Goal: Task Accomplishment & Management: Use online tool/utility

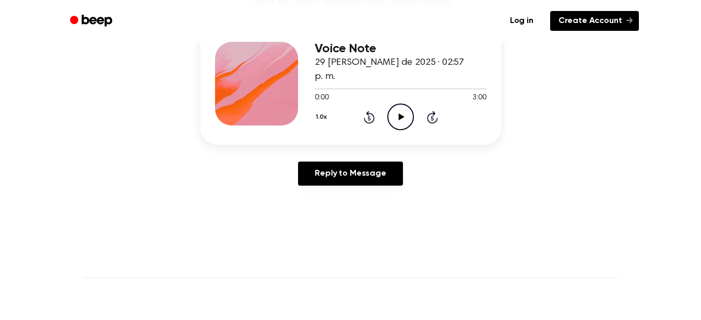
scroll to position [104, 0]
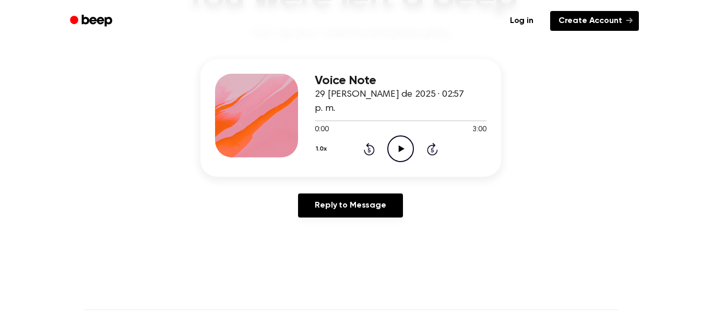
click at [581, 22] on link "Create Account" at bounding box center [594, 21] width 89 height 20
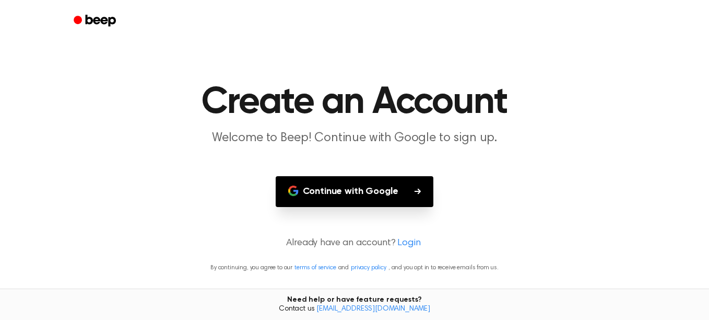
click at [393, 196] on button "Continue with Google" at bounding box center [355, 191] width 158 height 31
click at [338, 196] on button "Continue with Google" at bounding box center [355, 191] width 158 height 31
click at [404, 239] on link "Login" at bounding box center [408, 243] width 23 height 14
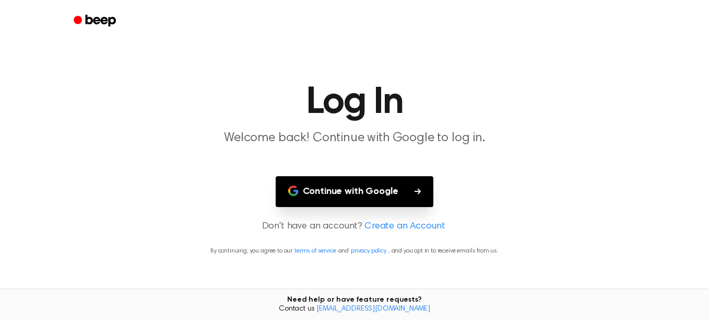
click at [417, 226] on link "Create an Account" at bounding box center [404, 226] width 80 height 14
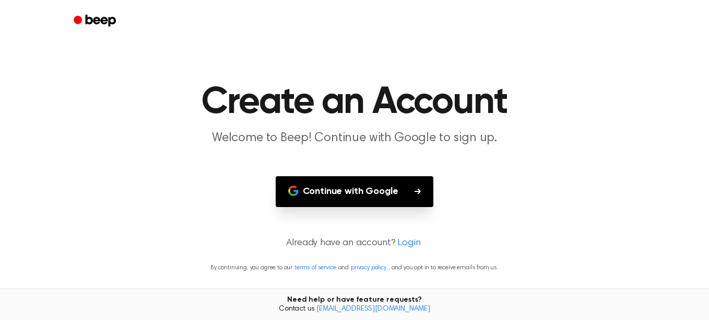
click at [408, 250] on main "Create an Account Welcome to Beep! Continue with Google to sign up. Continue wi…" at bounding box center [354, 160] width 709 height 320
click at [408, 249] on link "Login" at bounding box center [408, 243] width 23 height 14
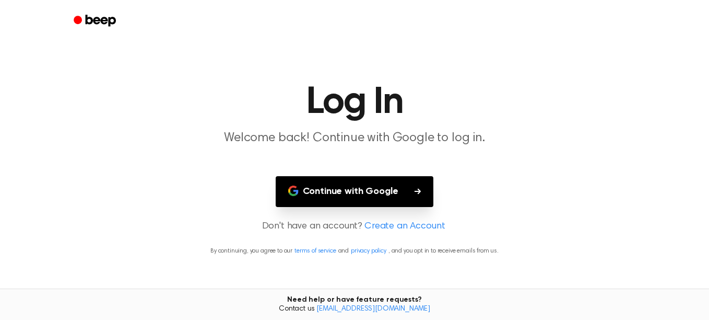
click at [399, 225] on link "Create an Account" at bounding box center [404, 226] width 80 height 14
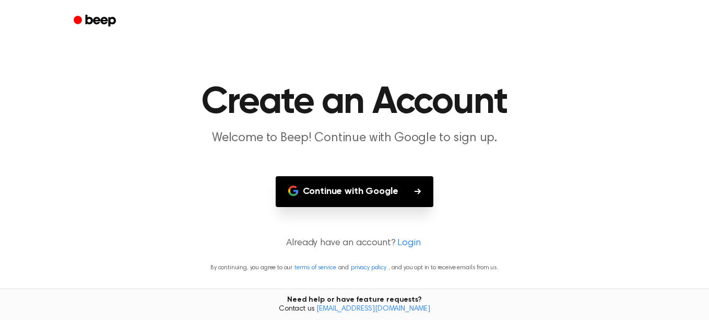
click at [394, 201] on button "Continue with Google" at bounding box center [355, 191] width 158 height 31
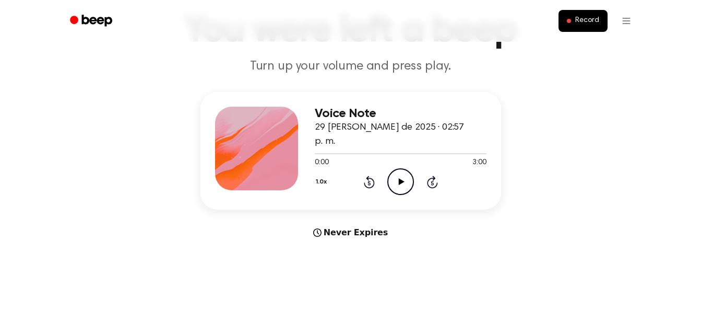
scroll to position [104, 0]
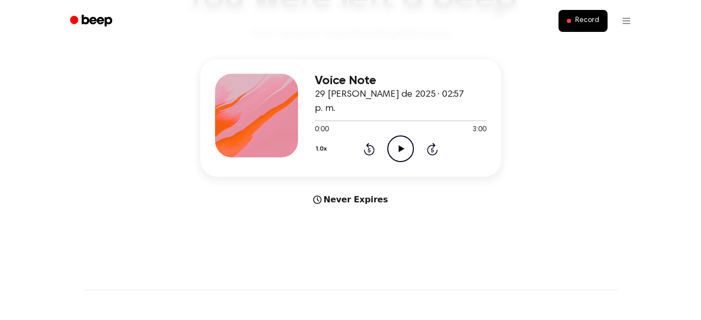
click at [401, 145] on icon at bounding box center [402, 148] width 6 height 7
click at [398, 140] on icon "Pause Audio" at bounding box center [400, 148] width 27 height 27
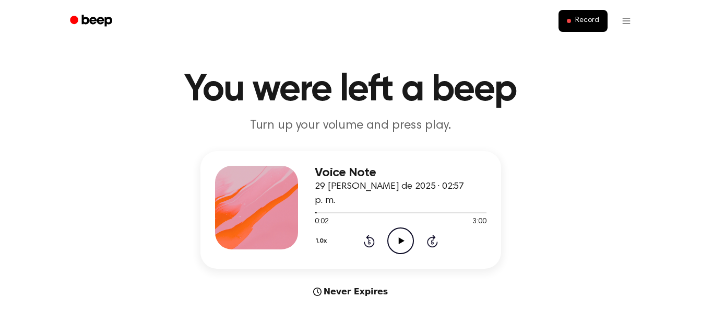
scroll to position [0, 0]
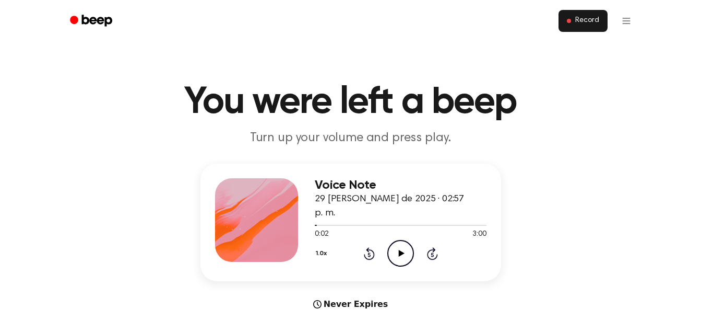
click at [580, 15] on button "Record" at bounding box center [583, 21] width 49 height 22
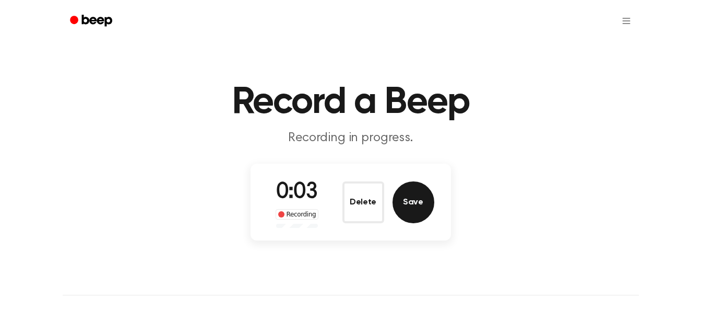
click at [406, 201] on button "Save" at bounding box center [414, 202] width 42 height 42
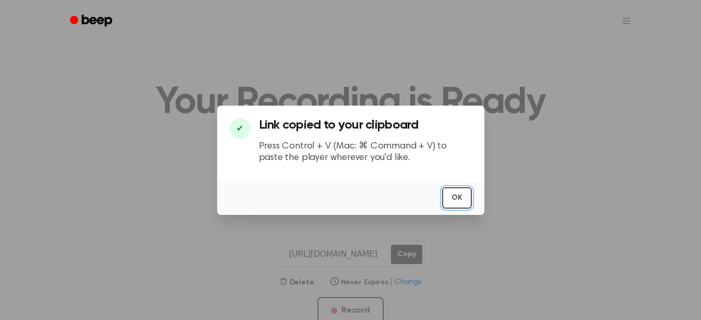
click at [458, 187] on button "OK" at bounding box center [457, 197] width 30 height 21
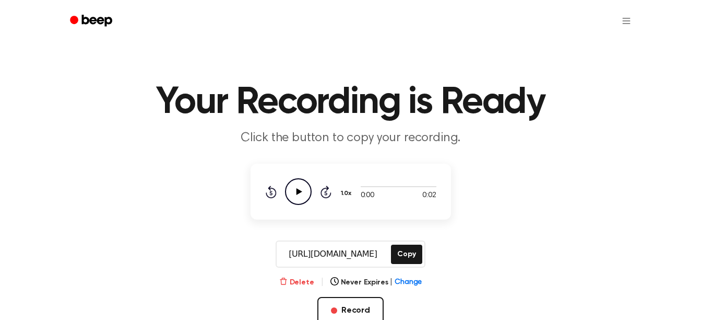
click at [299, 277] on button "Delete" at bounding box center [296, 282] width 35 height 11
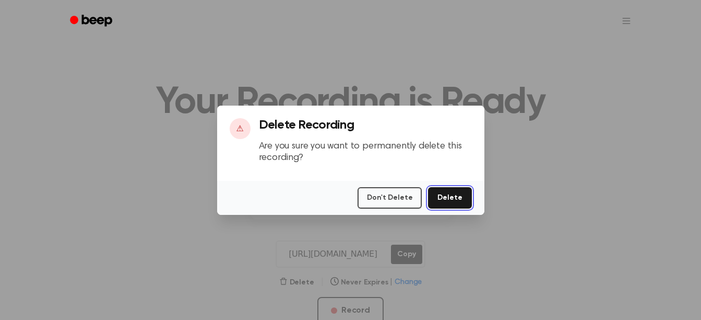
click at [457, 202] on button "Delete" at bounding box center [449, 197] width 43 height 21
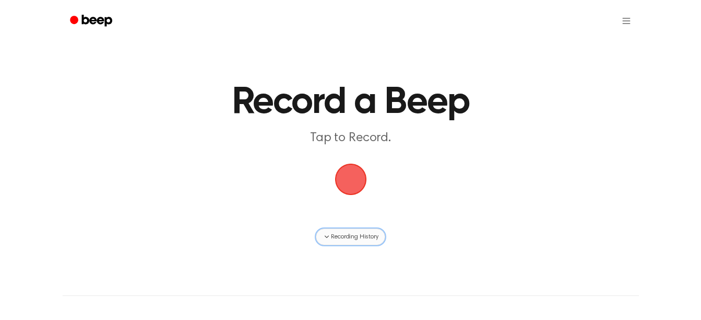
click at [344, 239] on span "Recording History" at bounding box center [354, 236] width 47 height 9
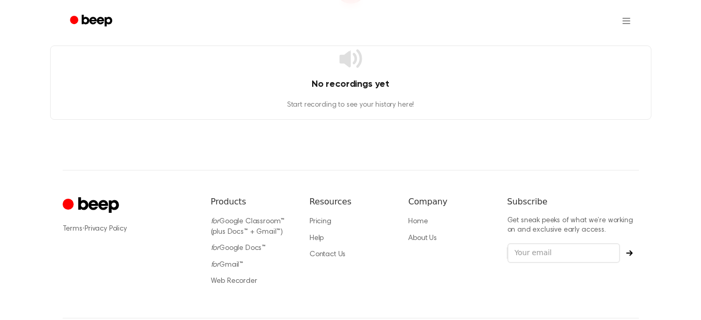
scroll to position [209, 0]
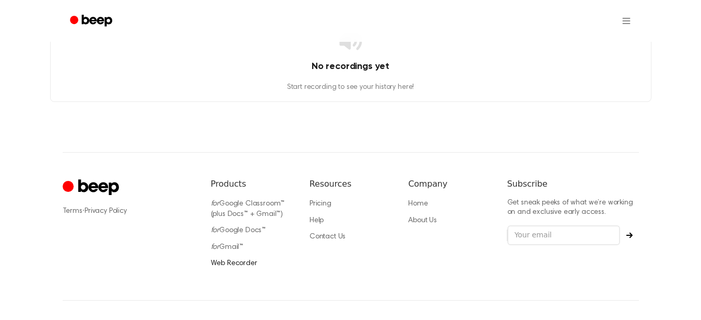
click at [248, 260] on link "Web Recorder" at bounding box center [234, 263] width 46 height 7
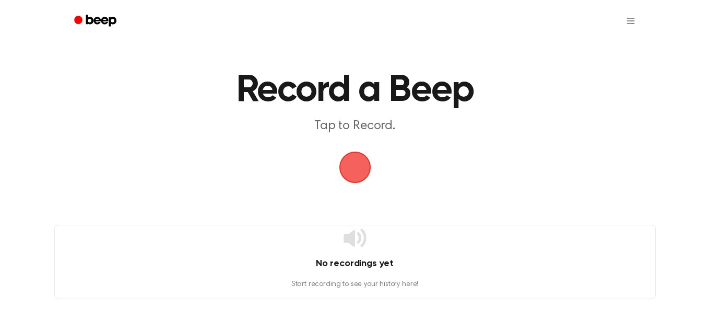
scroll to position [0, 0]
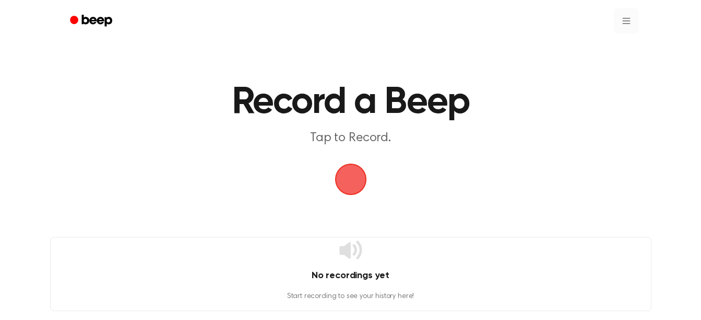
click at [638, 25] on html "Record a Beep Tap to Record. No recordings yet Start recording to see your hist…" at bounding box center [350, 279] width 701 height 559
drag, startPoint x: 0, startPoint y: 0, endPoint x: 462, endPoint y: 168, distance: 491.3
click at [471, 192] on main "Record a Beep Tap to Record. Recording History" at bounding box center [350, 122] width 701 height 245
click at [354, 179] on span "button" at bounding box center [350, 178] width 29 height 29
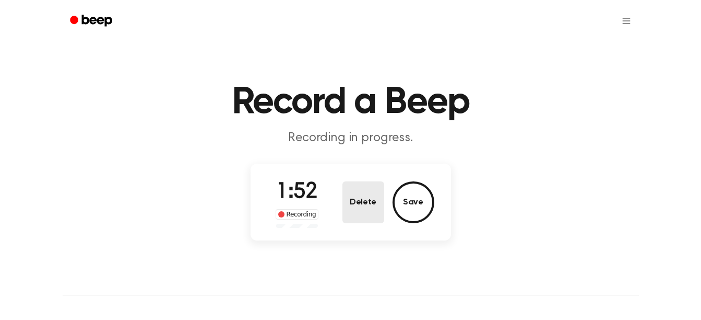
click at [362, 203] on button "Delete" at bounding box center [364, 202] width 42 height 42
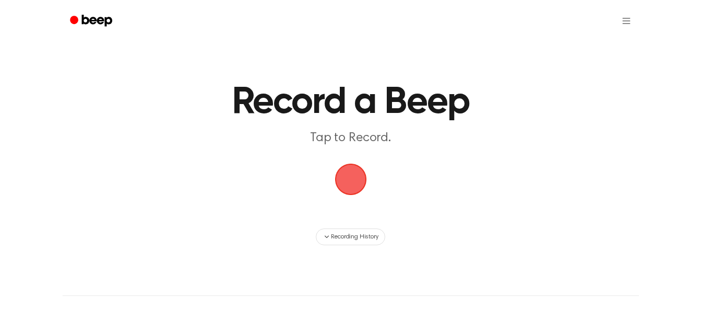
click at [351, 182] on span "button" at bounding box center [350, 178] width 29 height 29
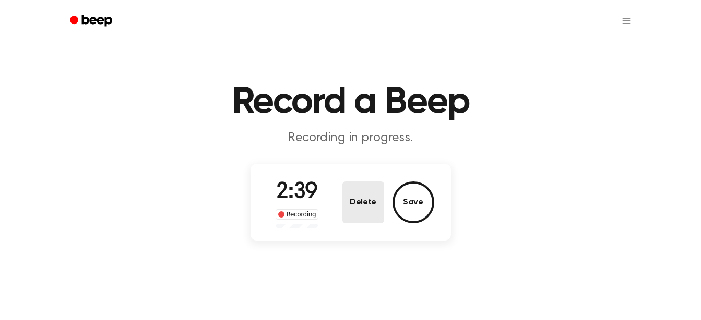
click at [365, 198] on button "Delete" at bounding box center [364, 202] width 42 height 42
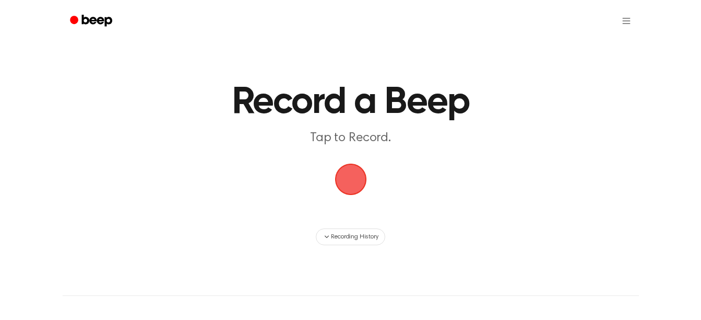
click at [352, 189] on span "button" at bounding box center [351, 179] width 32 height 32
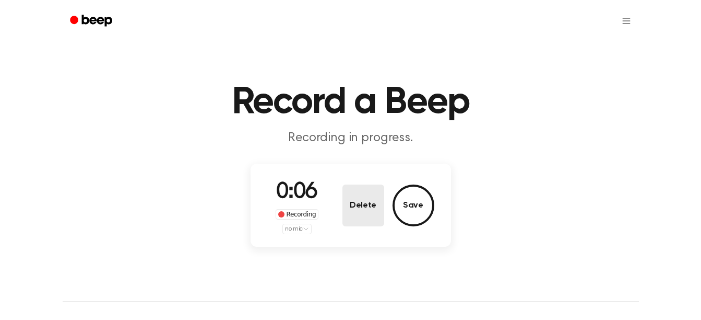
click at [357, 221] on button "Delete" at bounding box center [364, 205] width 42 height 42
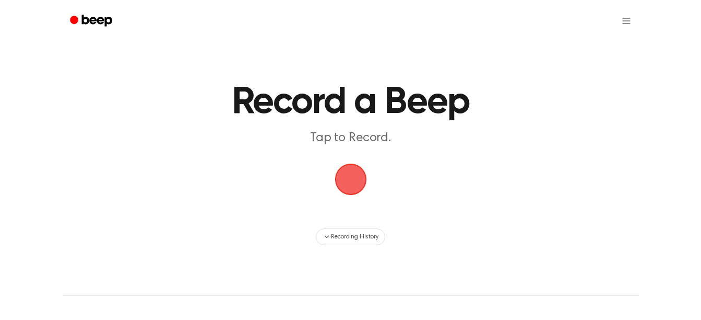
click at [355, 181] on span "button" at bounding box center [350, 178] width 29 height 29
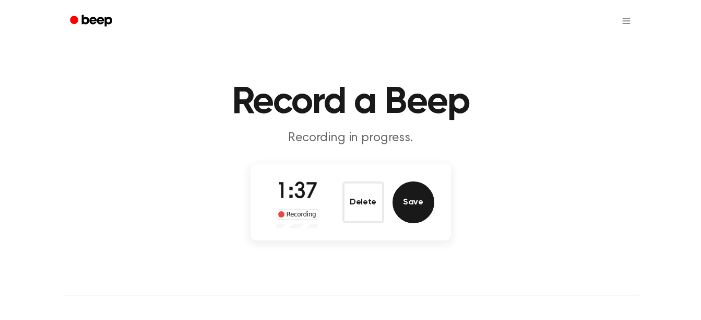
click at [419, 208] on button "Save" at bounding box center [414, 202] width 42 height 42
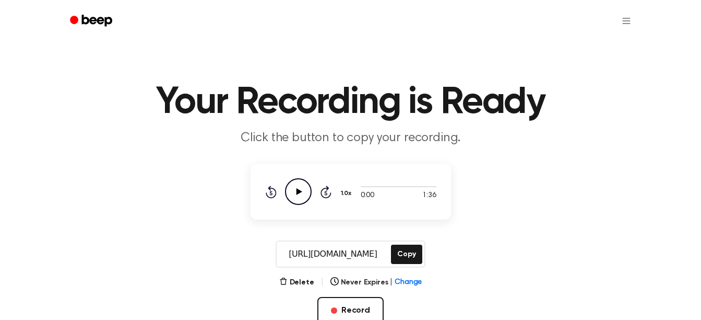
click at [297, 191] on icon at bounding box center [299, 191] width 6 height 7
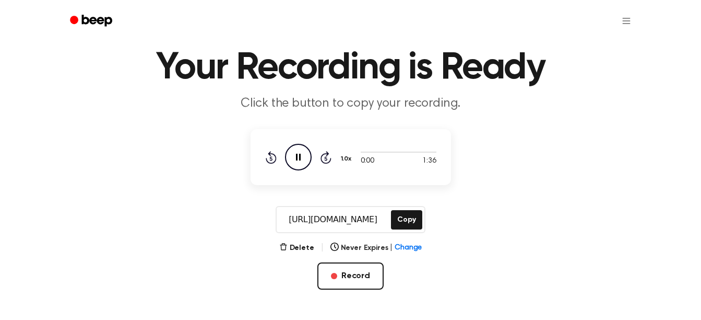
scroll to position [52, 0]
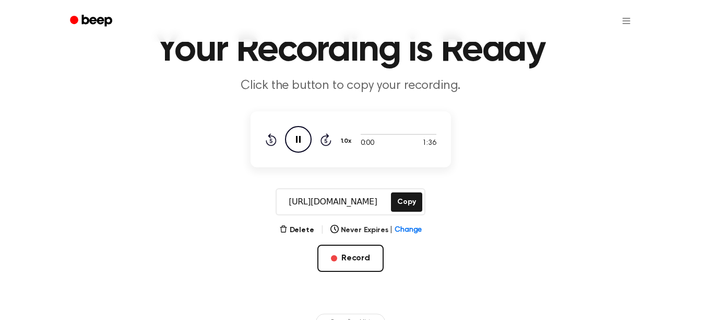
click at [301, 140] on icon "Pause Audio" at bounding box center [298, 139] width 27 height 27
click at [301, 140] on icon "Play Audio" at bounding box center [298, 139] width 27 height 27
drag, startPoint x: 360, startPoint y: 133, endPoint x: 373, endPoint y: 133, distance: 13.6
click at [373, 133] on div at bounding box center [399, 134] width 76 height 8
drag, startPoint x: 356, startPoint y: 131, endPoint x: 372, endPoint y: 142, distance: 19.6
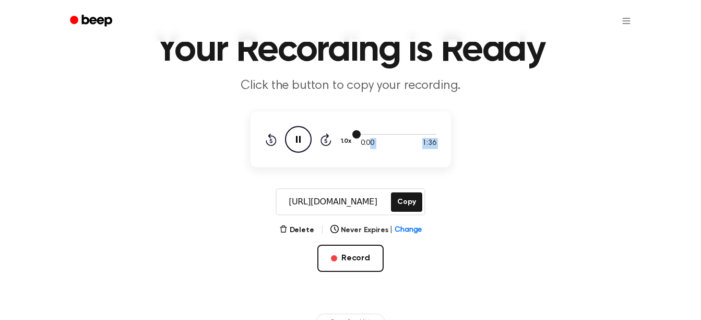
click at [372, 142] on div "0:00 1:36 1.0x Rewind 5 seconds Pause Audio Skip 5 seconds" at bounding box center [350, 139] width 171 height 27
drag, startPoint x: 372, startPoint y: 142, endPoint x: 363, endPoint y: 134, distance: 11.8
click at [364, 132] on div at bounding box center [399, 134] width 76 height 8
click at [368, 133] on div at bounding box center [399, 134] width 76 height 8
click at [375, 134] on div at bounding box center [399, 134] width 76 height 1
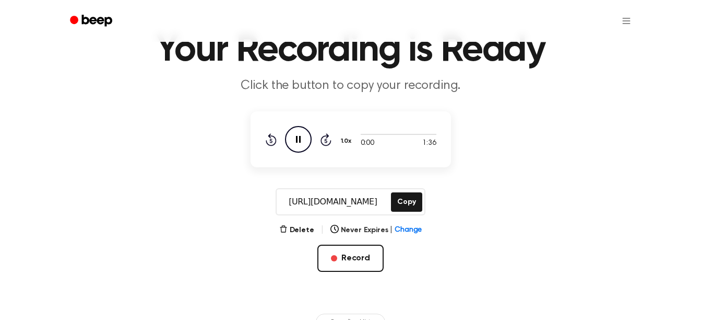
click at [327, 136] on icon at bounding box center [326, 139] width 11 height 13
click at [298, 139] on icon "Pause Audio" at bounding box center [298, 139] width 27 height 27
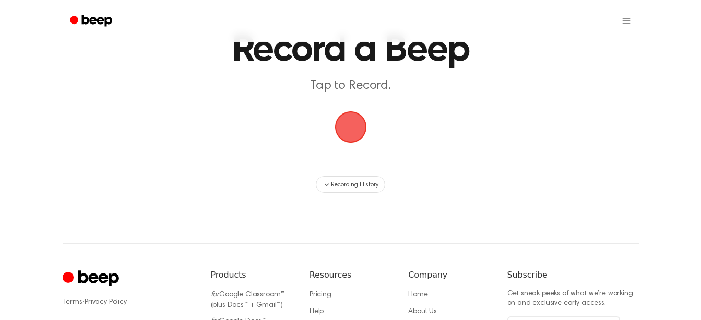
drag, startPoint x: 488, startPoint y: 155, endPoint x: 398, endPoint y: 182, distance: 93.3
click at [488, 155] on main "Record a Beep Tap to Record. Recording History" at bounding box center [350, 70] width 701 height 245
click at [350, 187] on span "Recording History" at bounding box center [354, 184] width 47 height 9
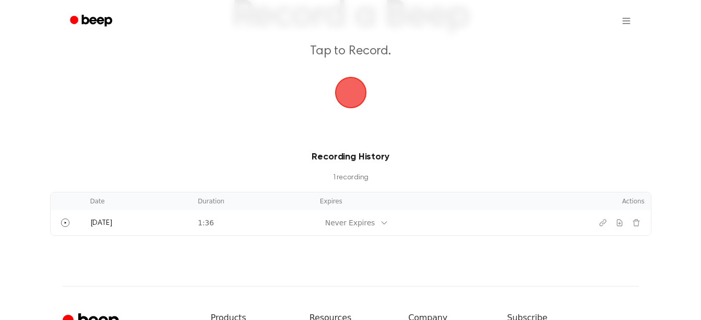
scroll to position [104, 0]
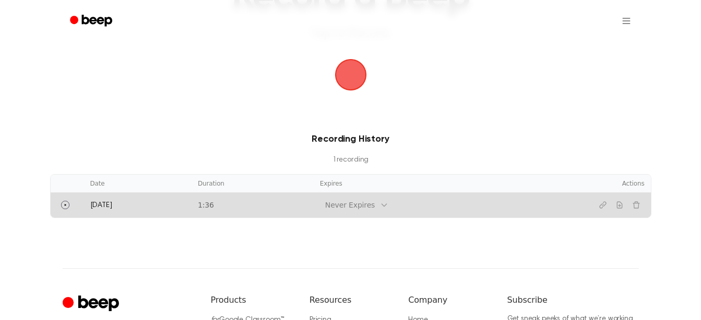
click at [114, 208] on td "[DATE]" at bounding box center [138, 204] width 108 height 25
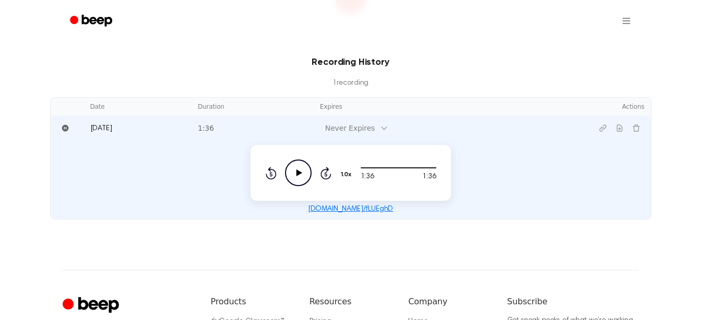
scroll to position [170, 0]
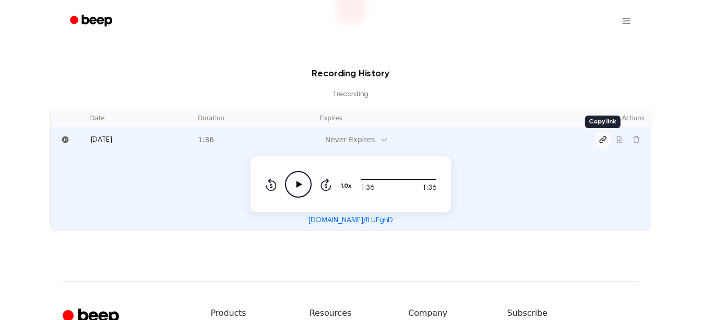
click at [601, 137] on icon "Copy link" at bounding box center [603, 139] width 8 height 8
click at [601, 136] on icon "Copy link" at bounding box center [603, 139] width 8 height 8
click at [296, 181] on icon "Play Audio" at bounding box center [298, 184] width 27 height 27
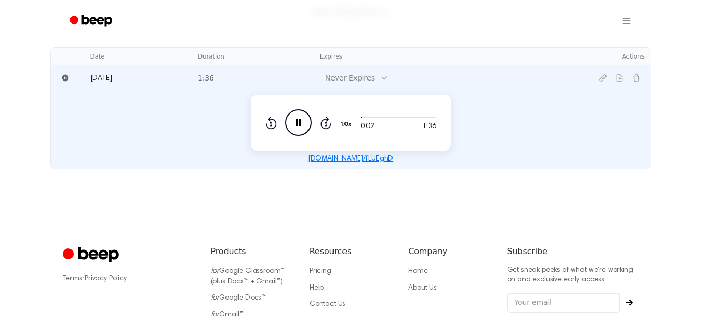
scroll to position [222, 0]
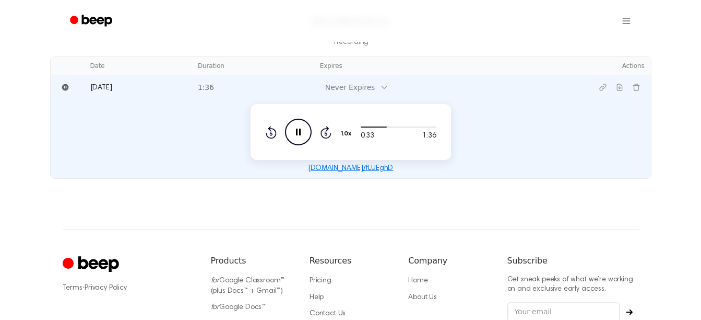
click at [303, 126] on icon "Pause Audio" at bounding box center [298, 132] width 27 height 27
